Goal: Transaction & Acquisition: Subscribe to service/newsletter

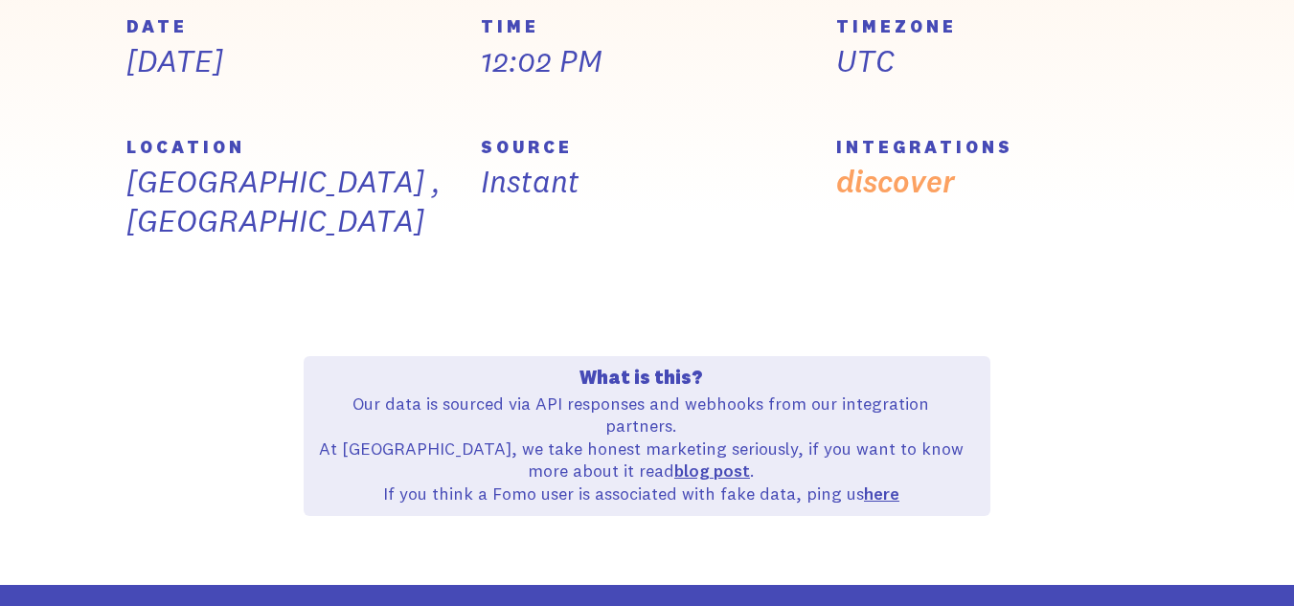
scroll to position [958, 0]
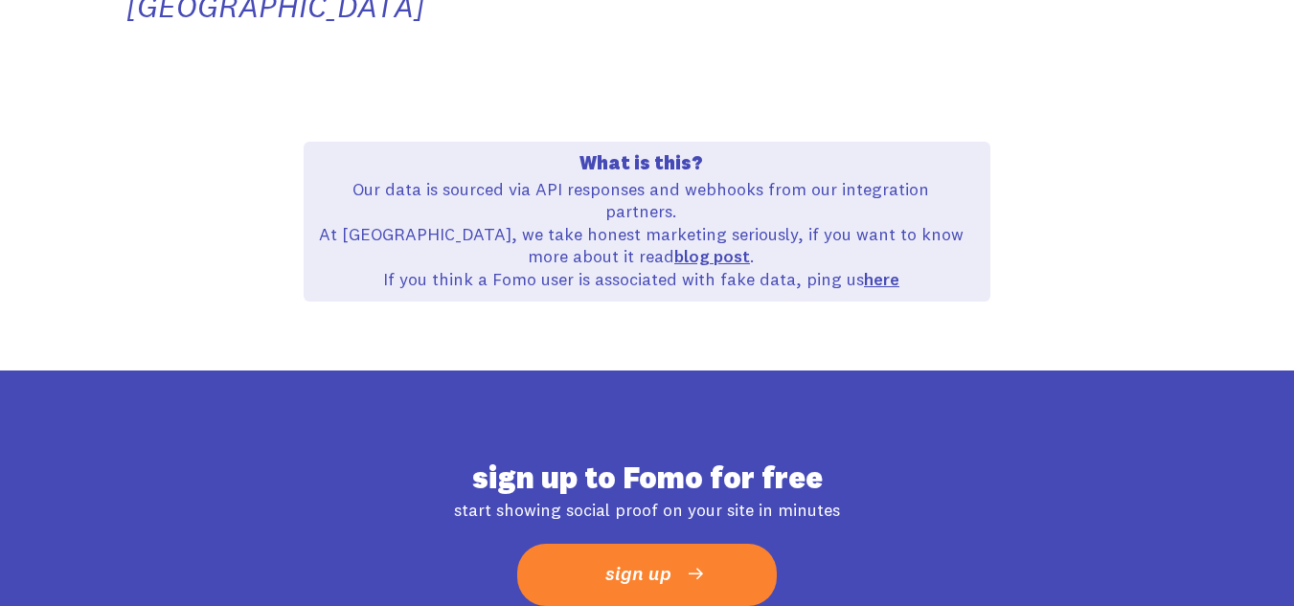
click at [680, 544] on link "sign up" at bounding box center [647, 575] width 260 height 62
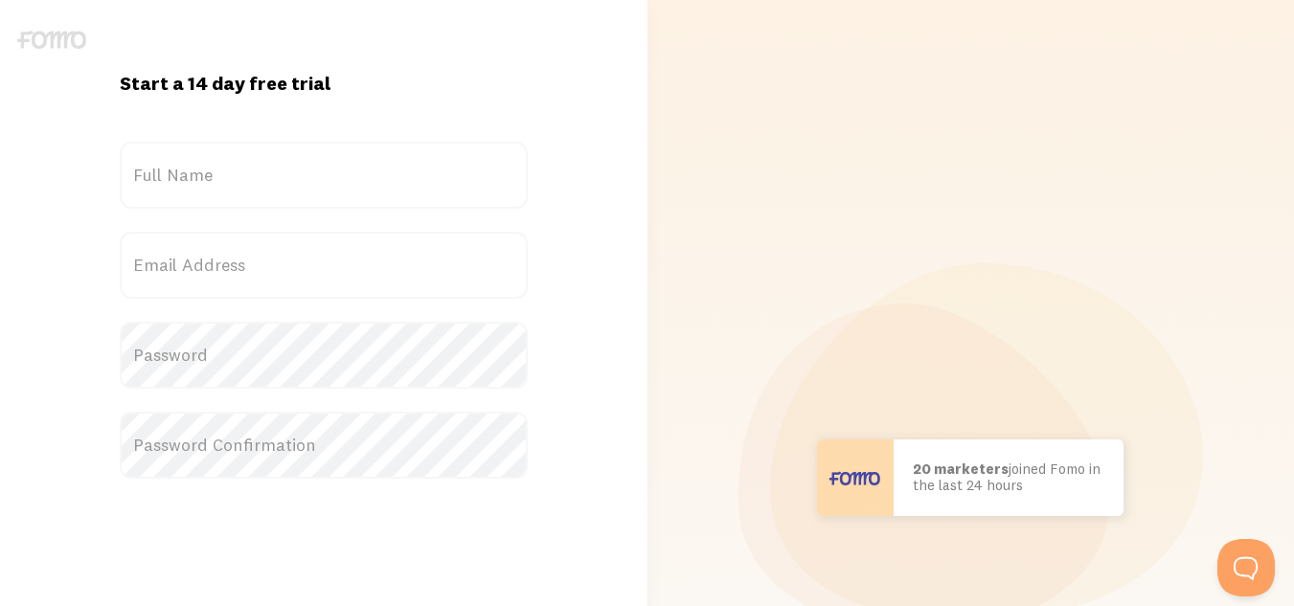
click at [262, 169] on label "Full Name" at bounding box center [324, 175] width 408 height 67
click at [262, 169] on input "Full Name" at bounding box center [324, 175] width 408 height 67
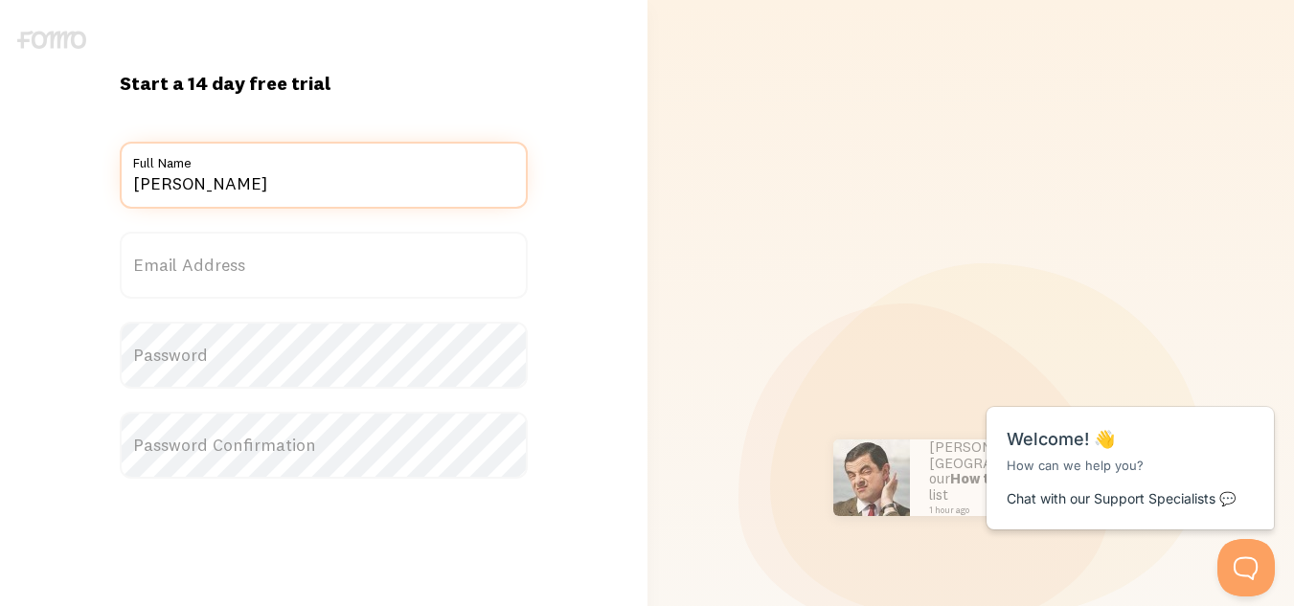
type input "anita joshi"
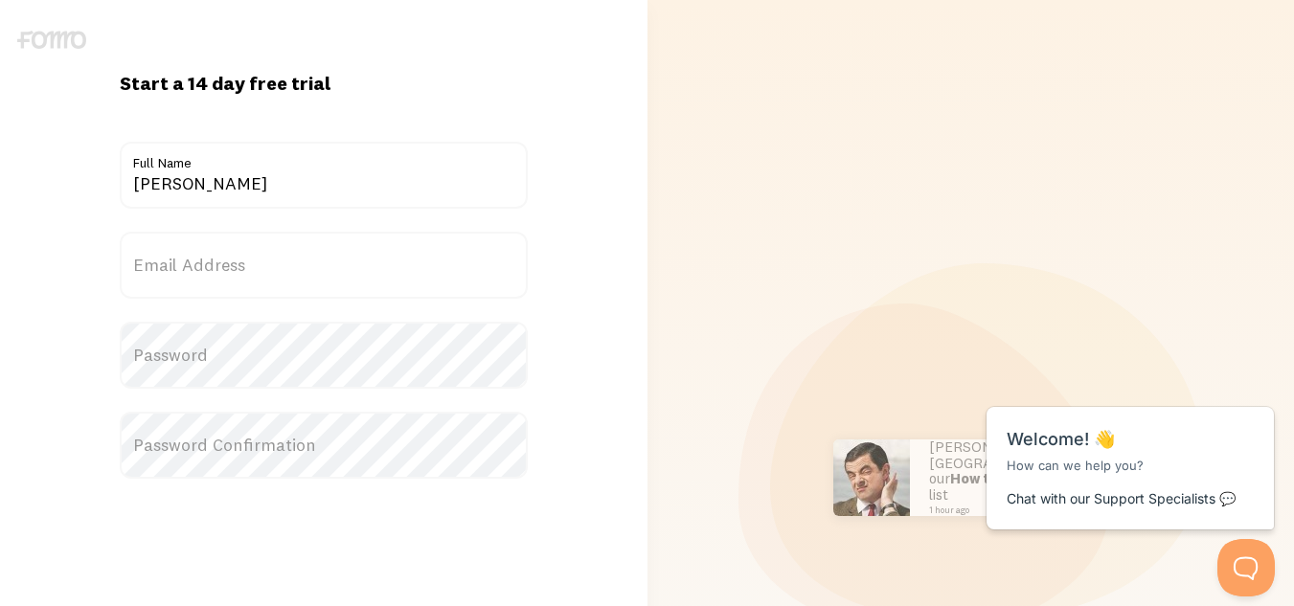
click at [217, 264] on label "Email Address" at bounding box center [324, 265] width 408 height 67
click at [217, 264] on input "Email Address" at bounding box center [324, 265] width 408 height 67
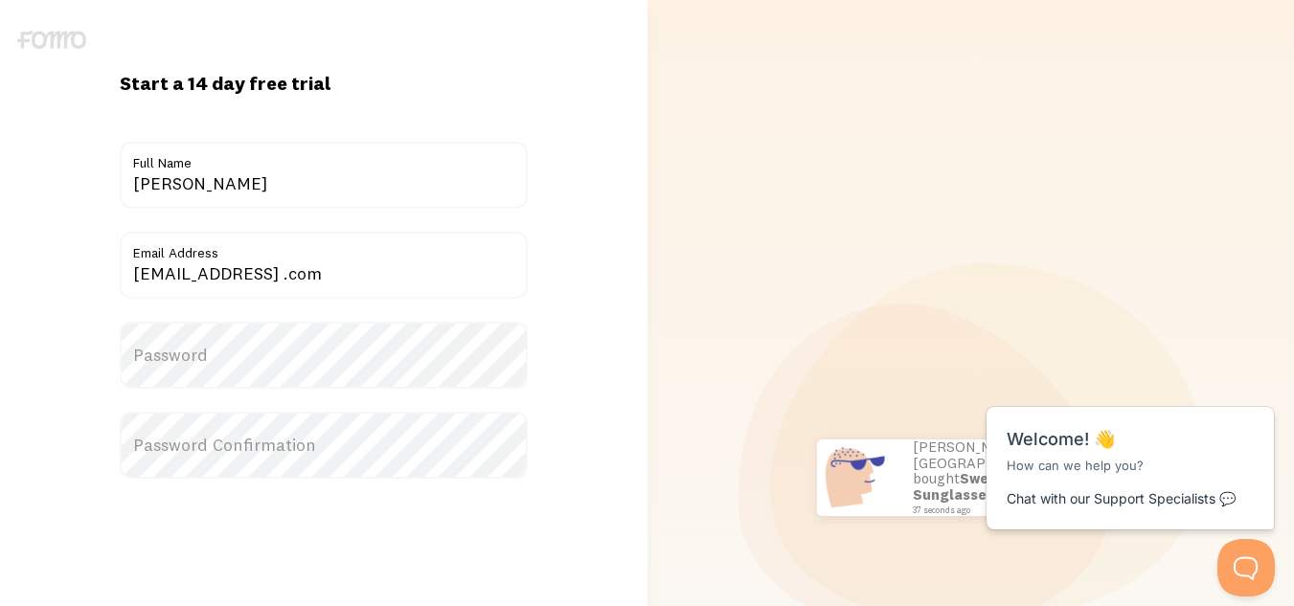
click at [321, 351] on label "Password" at bounding box center [324, 355] width 408 height 67
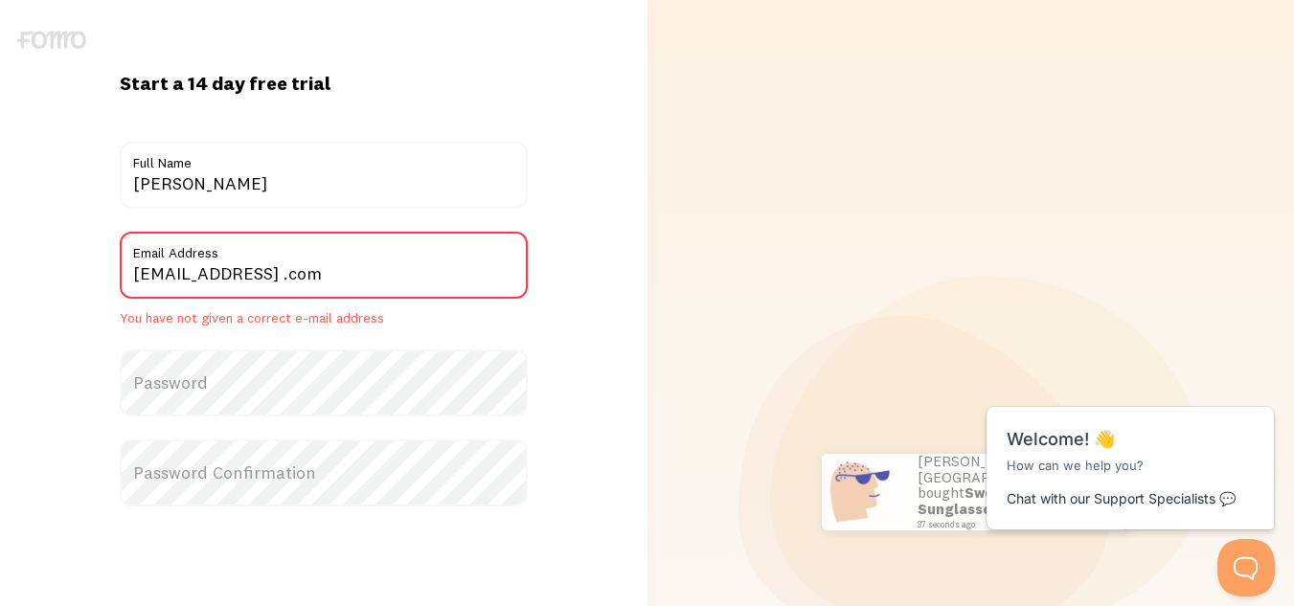
click at [299, 384] on label "Password" at bounding box center [324, 383] width 408 height 67
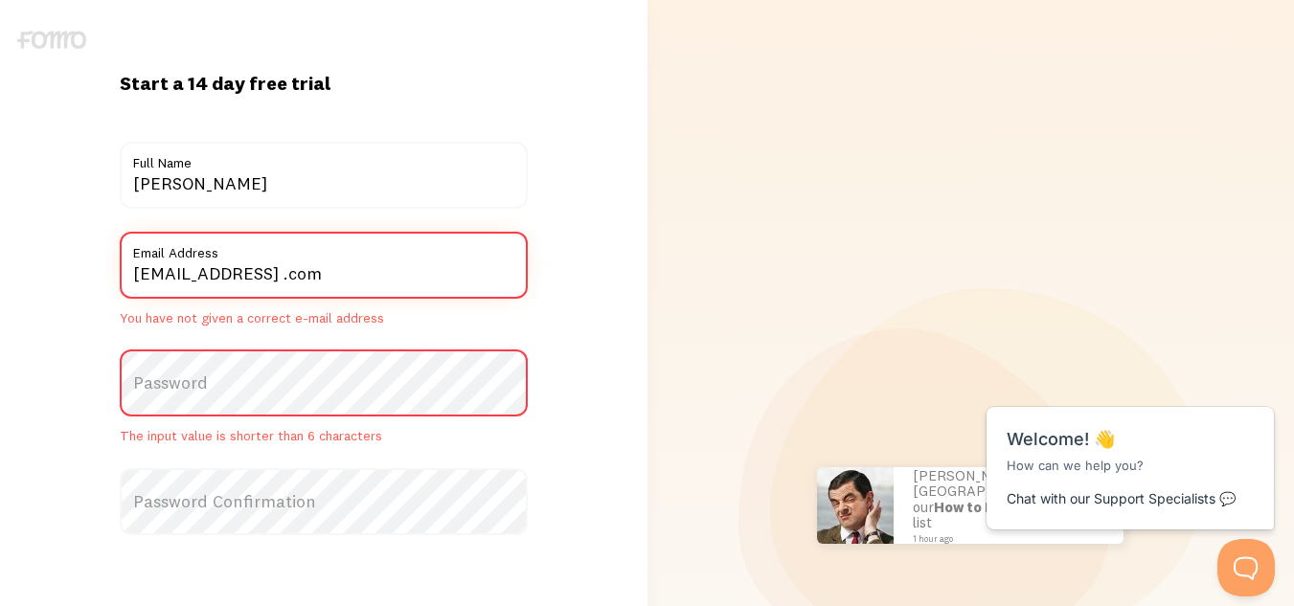
click at [205, 279] on input "anitajoshi@gmail .com" at bounding box center [324, 265] width 408 height 67
click at [208, 277] on input "anitajoshi@gmail .com" at bounding box center [324, 265] width 408 height 67
click at [276, 370] on label "Password" at bounding box center [324, 383] width 408 height 67
click at [287, 407] on label "Password" at bounding box center [324, 383] width 408 height 67
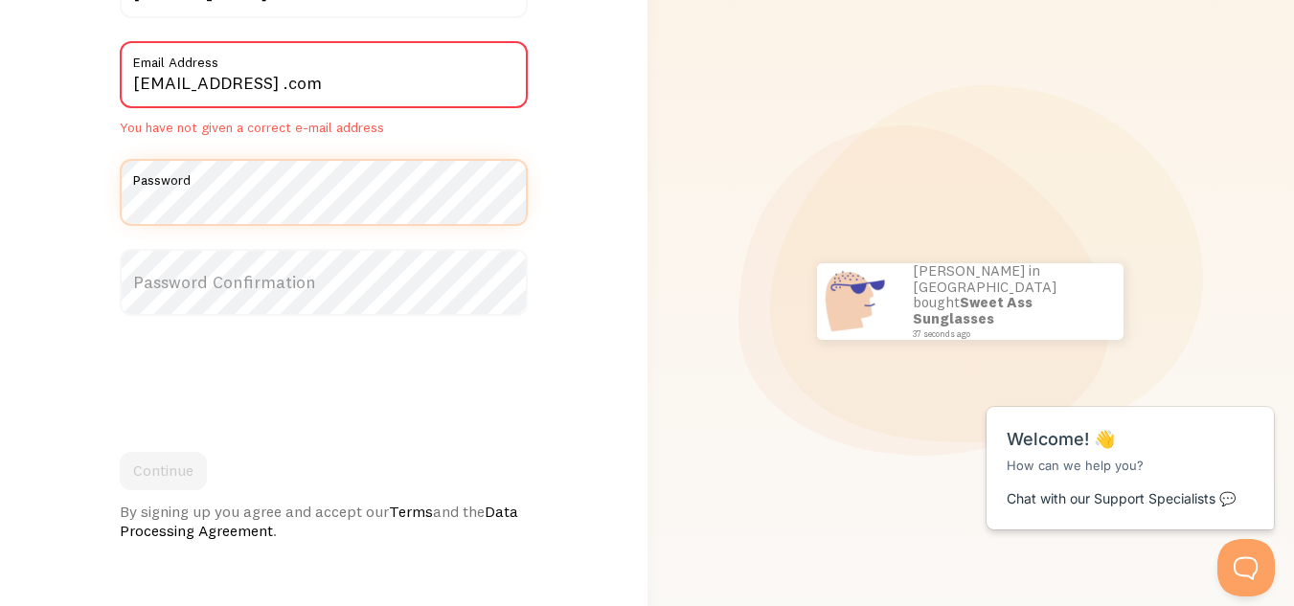
scroll to position [192, 0]
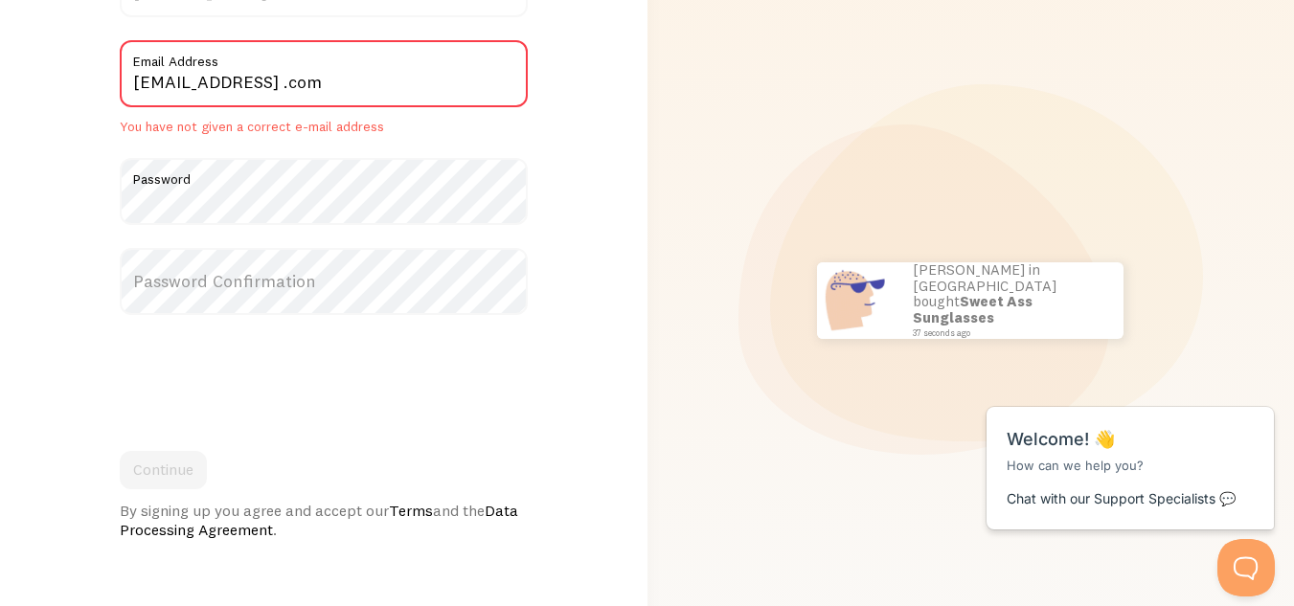
click at [201, 281] on label "Password Confirmation" at bounding box center [324, 281] width 408 height 67
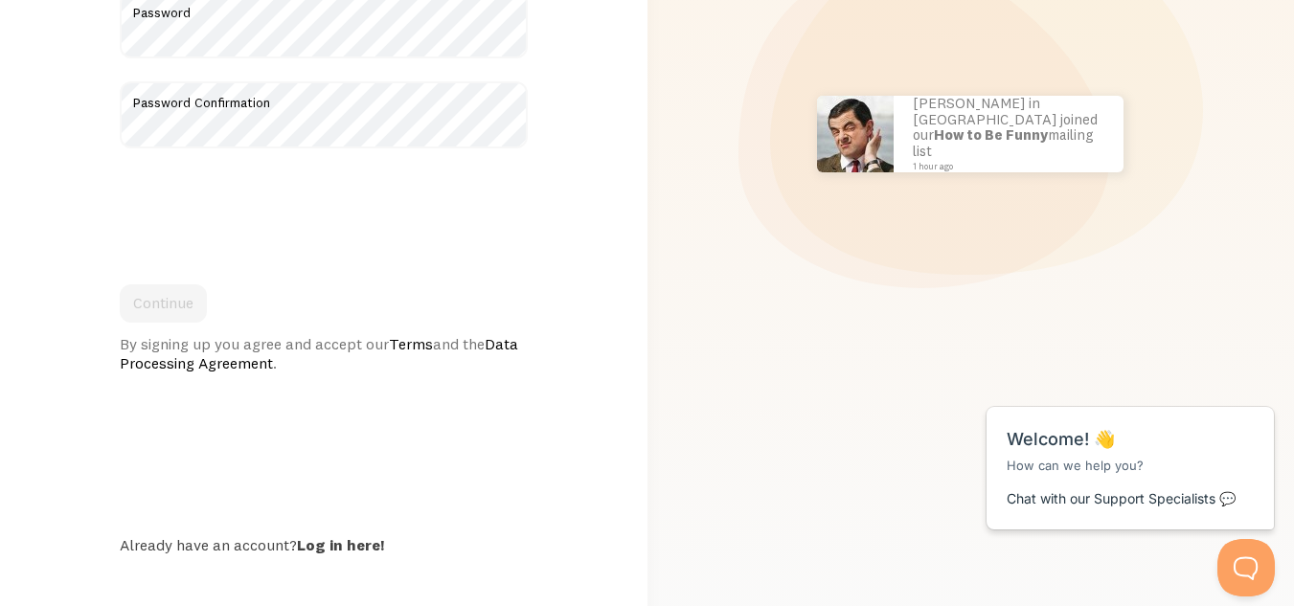
scroll to position [377, 0]
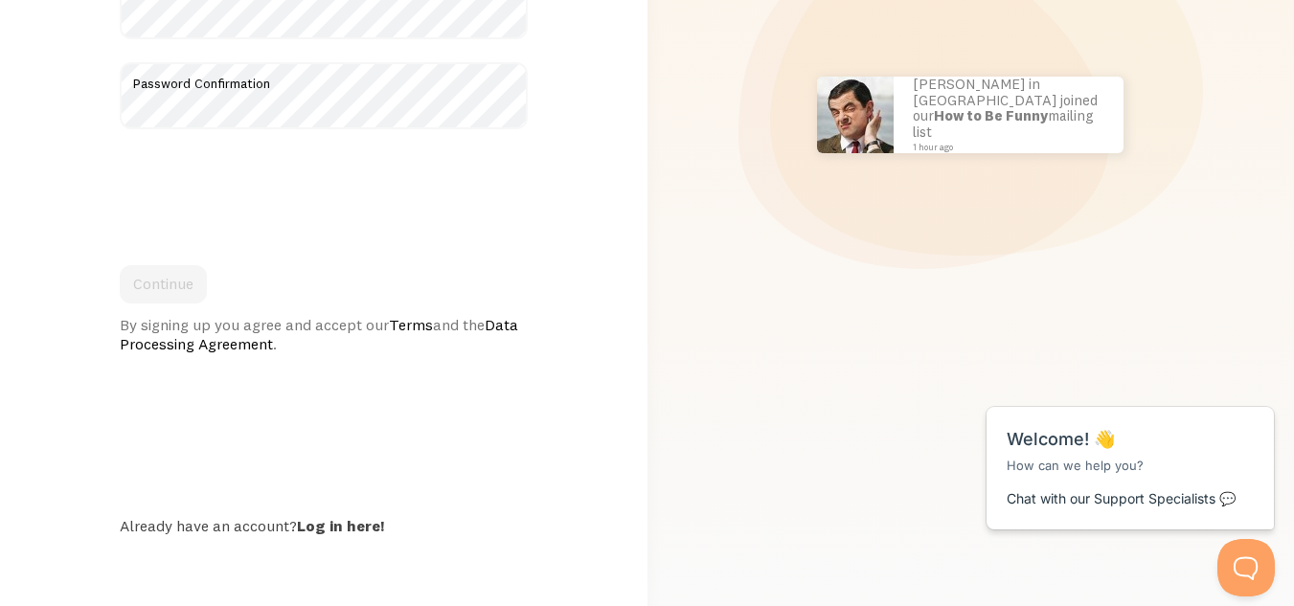
click at [152, 293] on div "Continue By signing up you agree and accept our Terms and the Data Processing A…" at bounding box center [324, 309] width 408 height 88
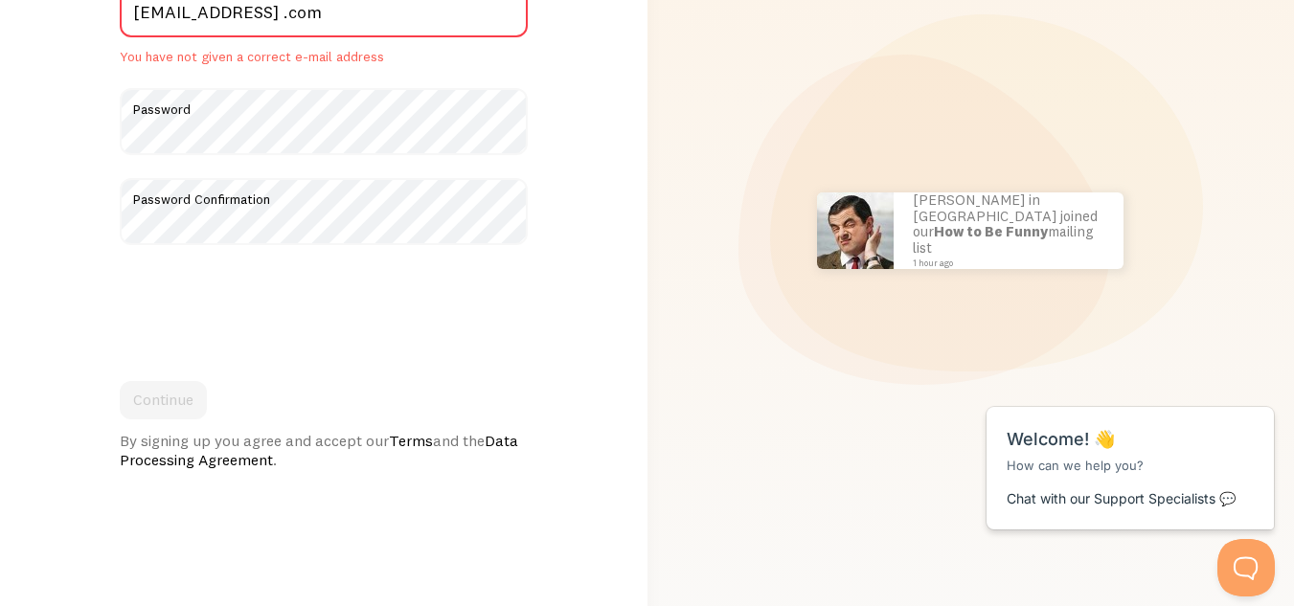
scroll to position [0, 0]
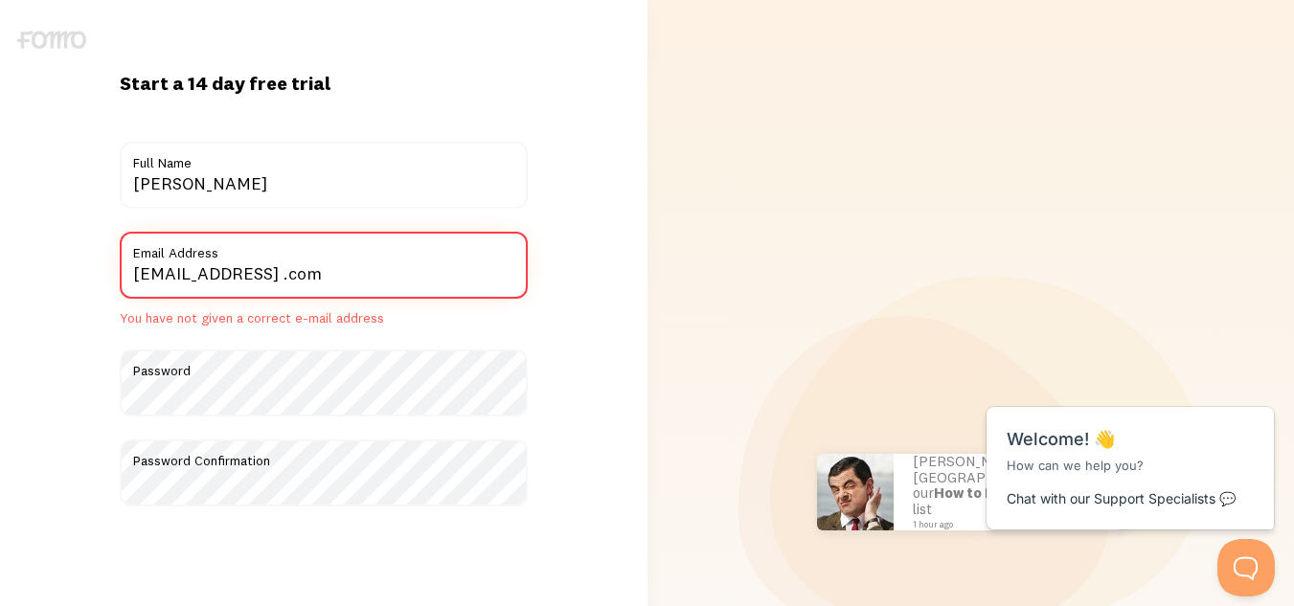
click at [363, 279] on input "anitajoshi1980@gmail .com" at bounding box center [324, 265] width 408 height 67
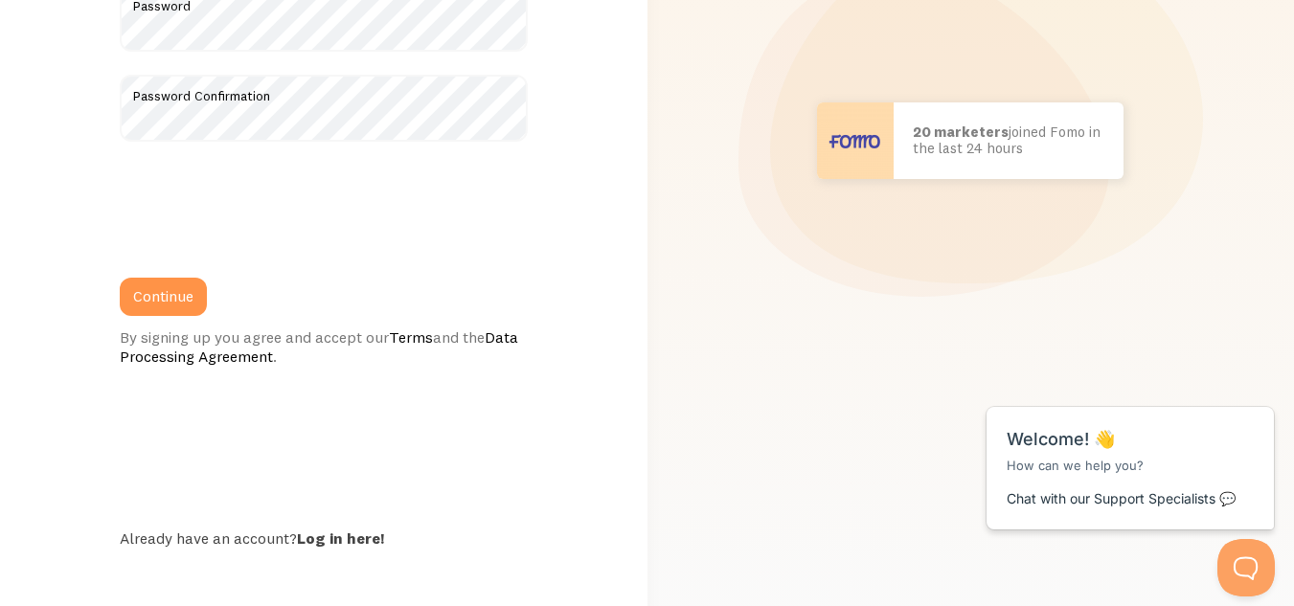
scroll to position [350, 0]
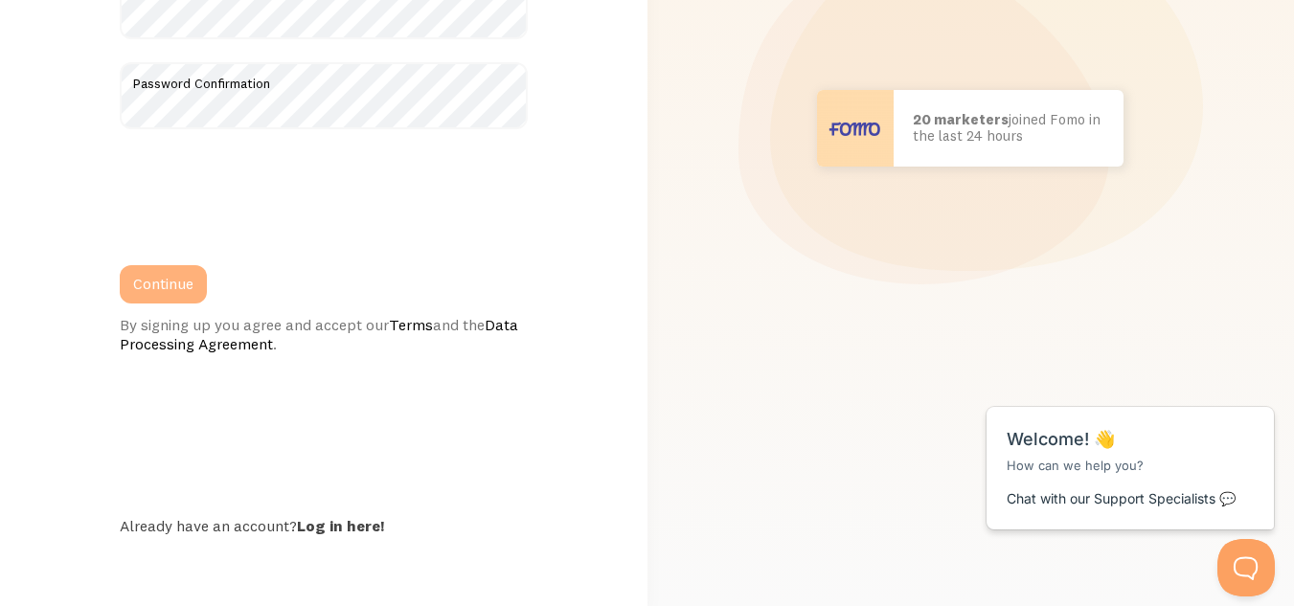
type input "anitajoshi1980@gmail.com"
click at [138, 289] on button "Continue" at bounding box center [163, 284] width 87 height 38
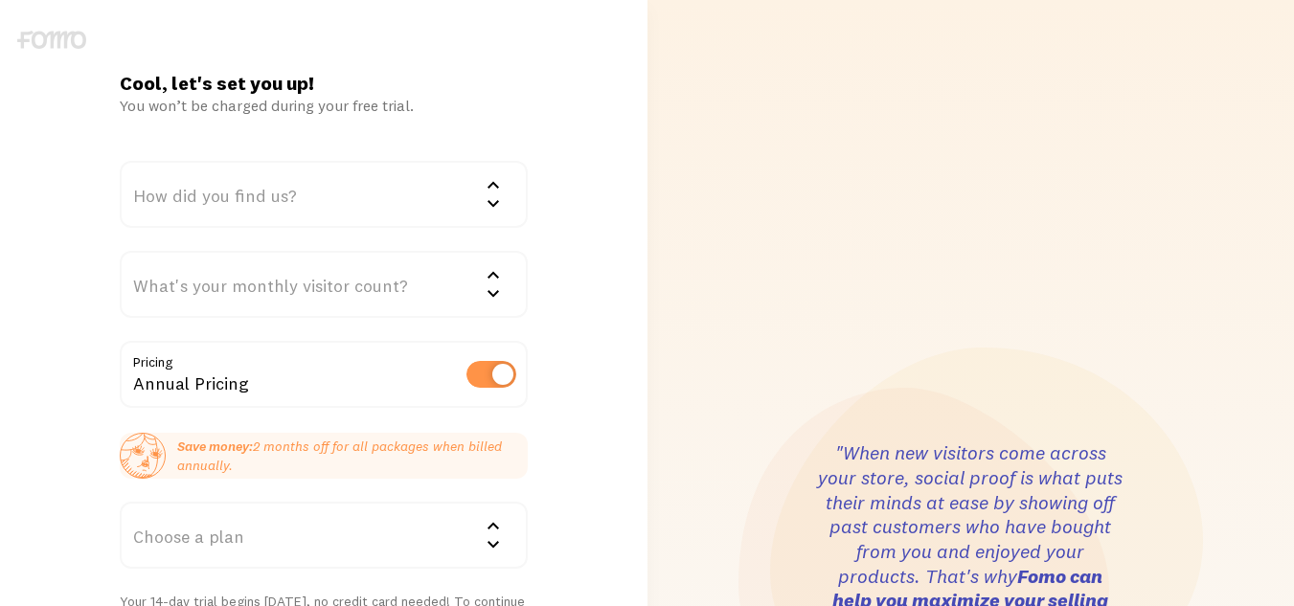
click at [306, 193] on div "How did you find us?" at bounding box center [324, 194] width 408 height 67
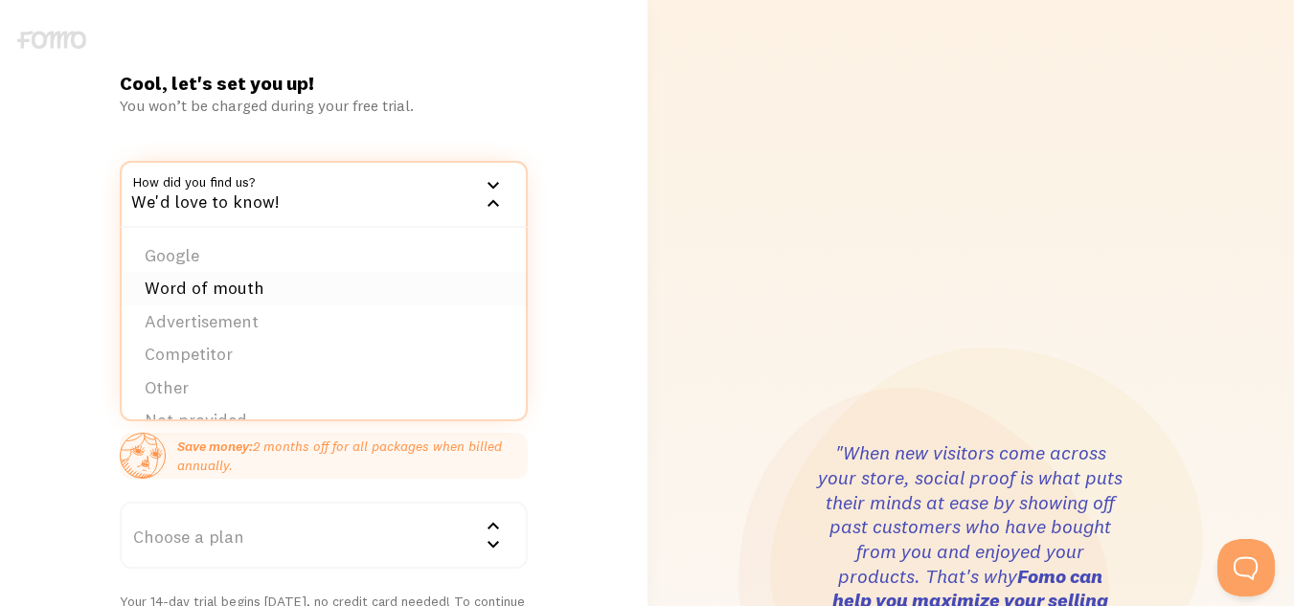
scroll to position [30, 0]
click at [212, 359] on li "Other" at bounding box center [324, 359] width 404 height 34
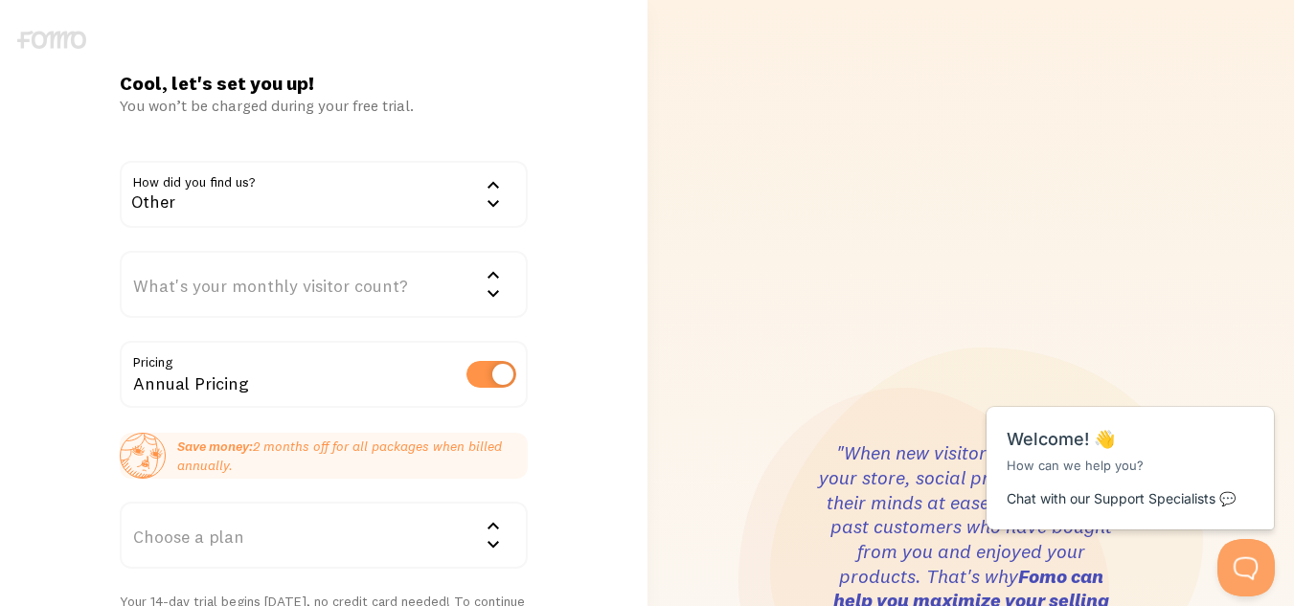
scroll to position [0, 0]
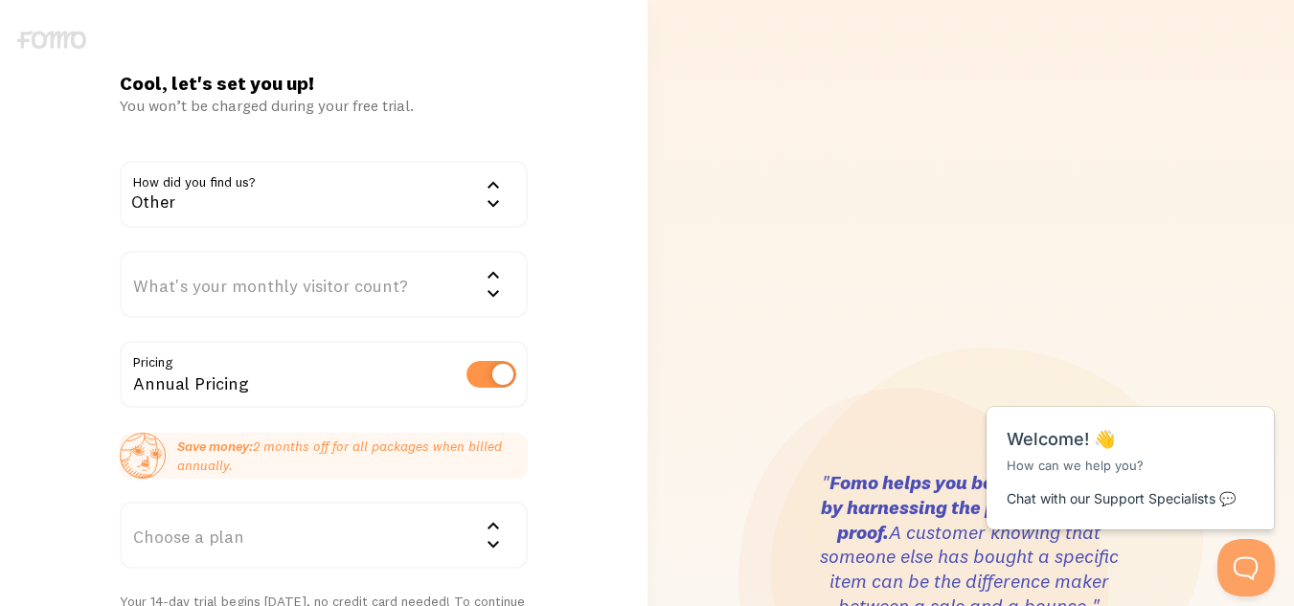
click at [357, 290] on div "What's your monthly visitor count?" at bounding box center [324, 284] width 408 height 67
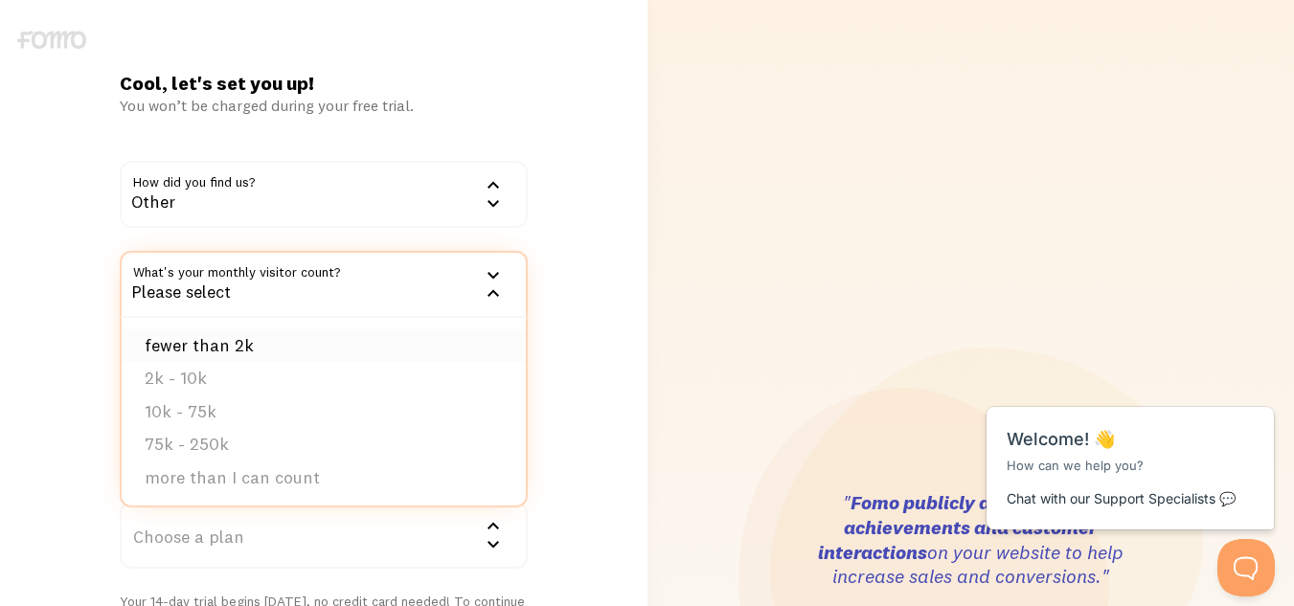
click at [278, 345] on li "fewer than 2k" at bounding box center [324, 346] width 404 height 34
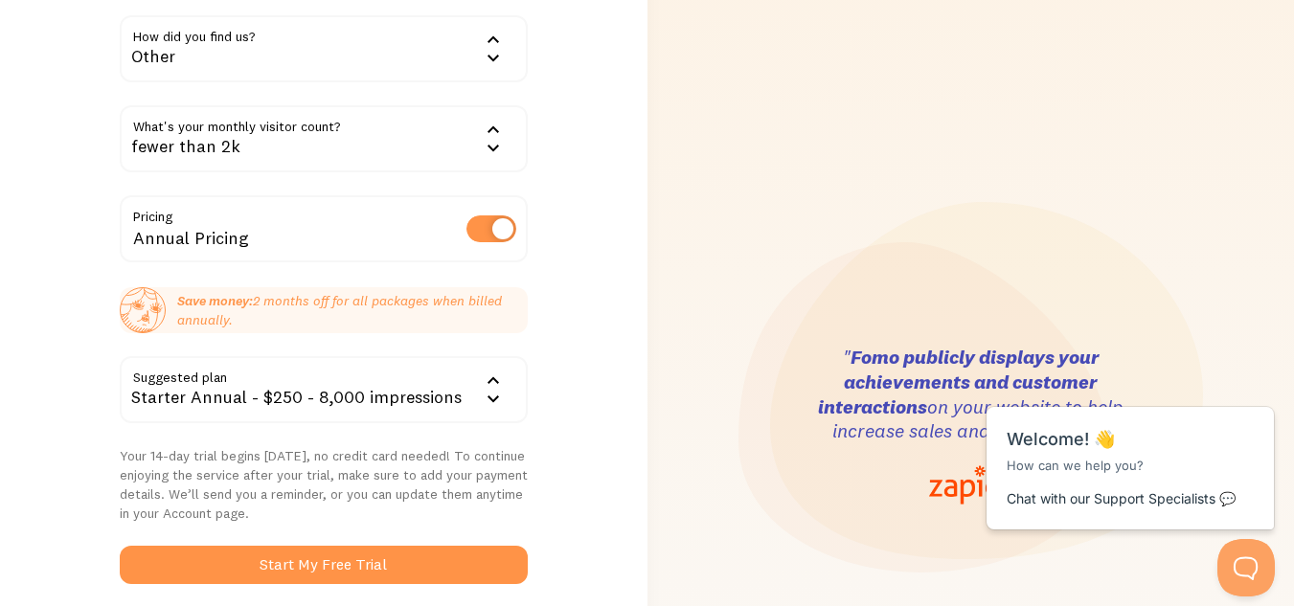
scroll to position [192, 0]
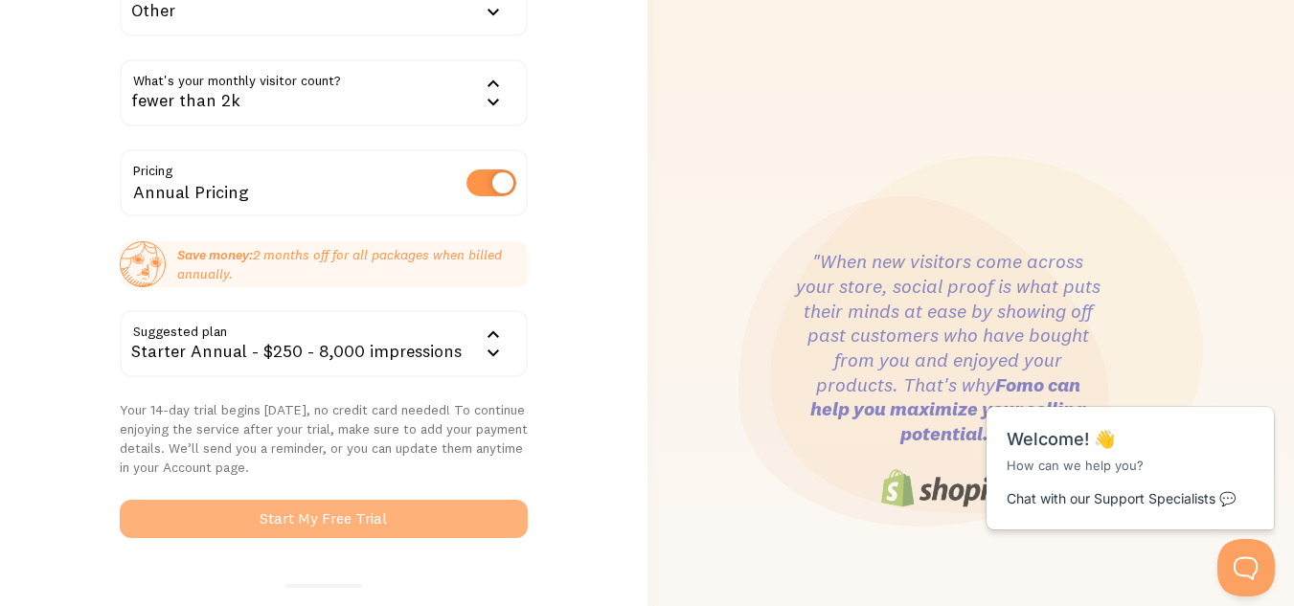
click at [425, 504] on button "Start My Free Trial" at bounding box center [324, 519] width 408 height 38
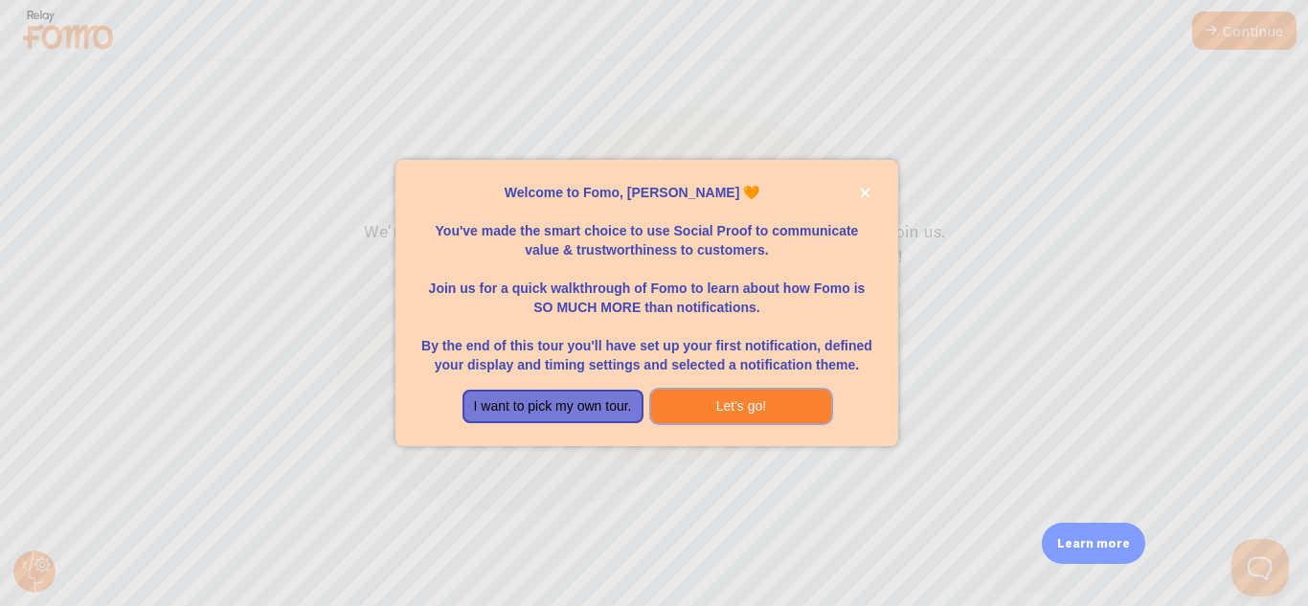
click at [728, 403] on button "Let's go!" at bounding box center [741, 407] width 181 height 34
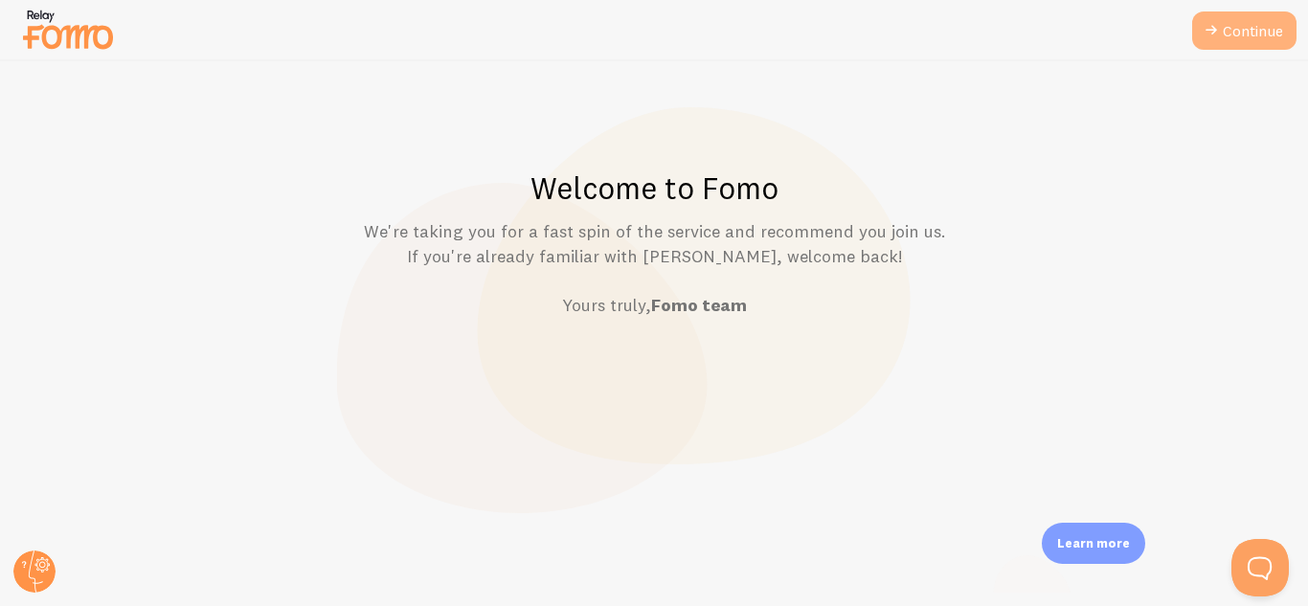
click at [1252, 48] on link "Continue" at bounding box center [1244, 30] width 104 height 38
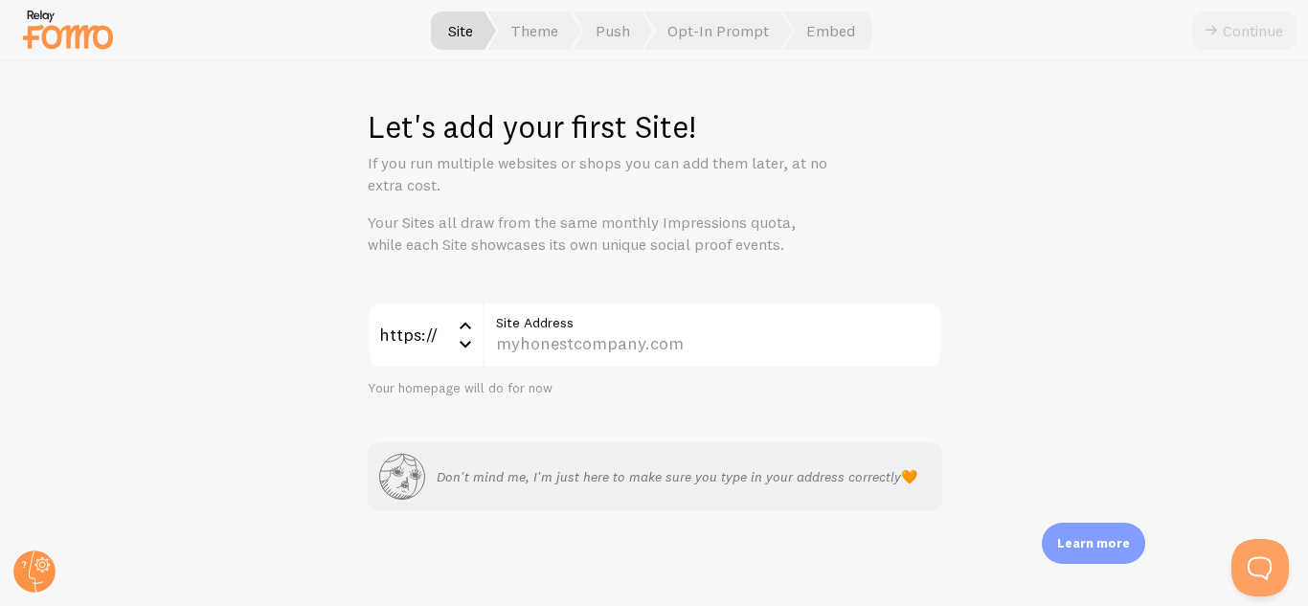
click at [656, 321] on label "Site Address" at bounding box center [713, 318] width 460 height 33
click at [656, 321] on input "Site Address" at bounding box center [713, 335] width 460 height 67
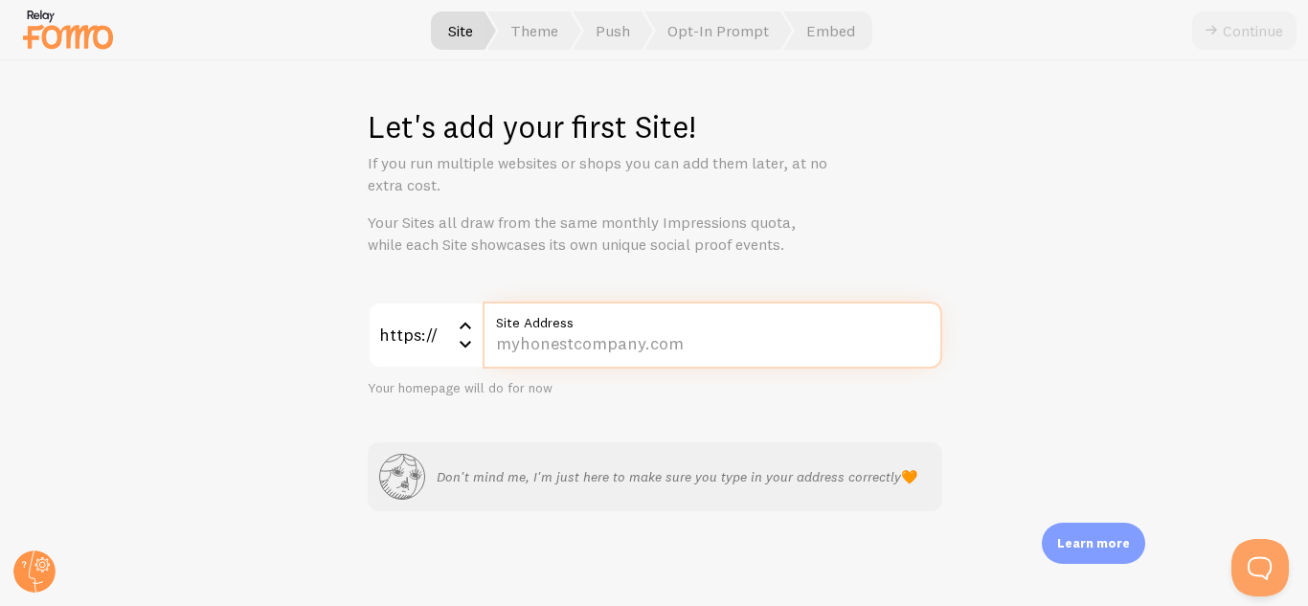
click at [642, 342] on input "Site Address" at bounding box center [713, 335] width 460 height 67
click at [563, 360] on input "Site Address" at bounding box center [713, 335] width 460 height 67
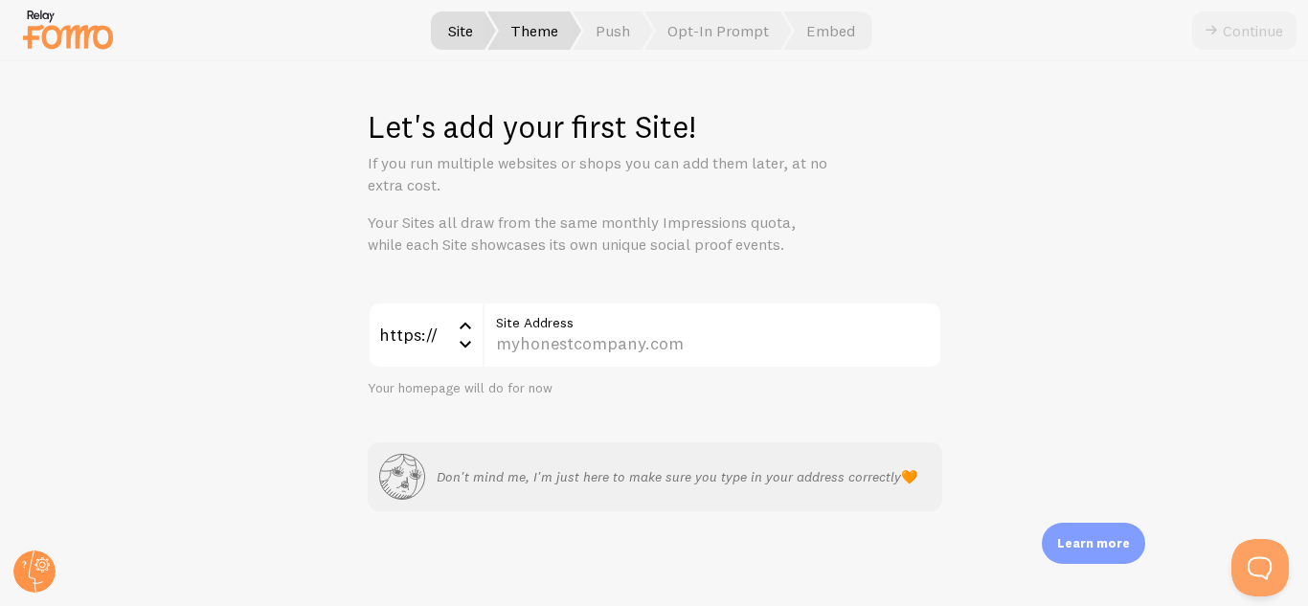
click at [516, 33] on span "Theme" at bounding box center [534, 30] width 94 height 38
click at [626, 36] on span "Push" at bounding box center [613, 30] width 80 height 38
click at [676, 42] on span "Opt-In Prompt" at bounding box center [718, 30] width 147 height 38
